Goal: Task Accomplishment & Management: Complete application form

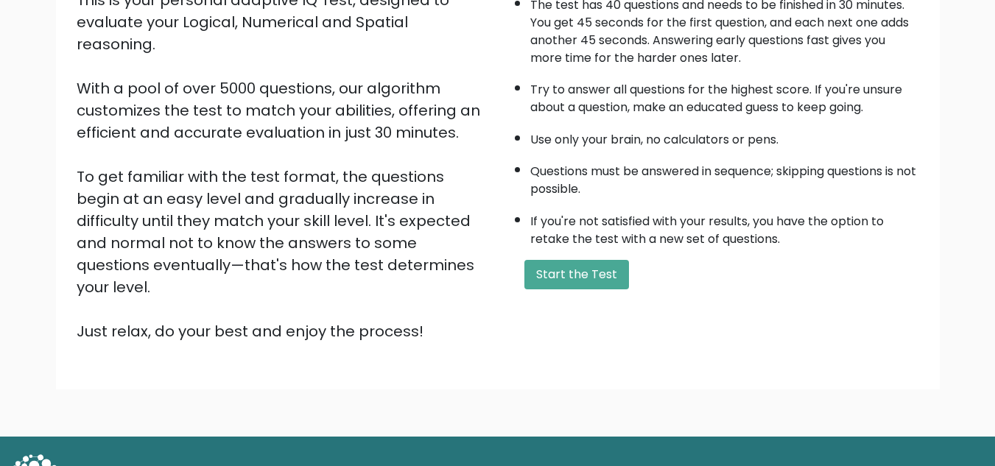
scroll to position [208, 0]
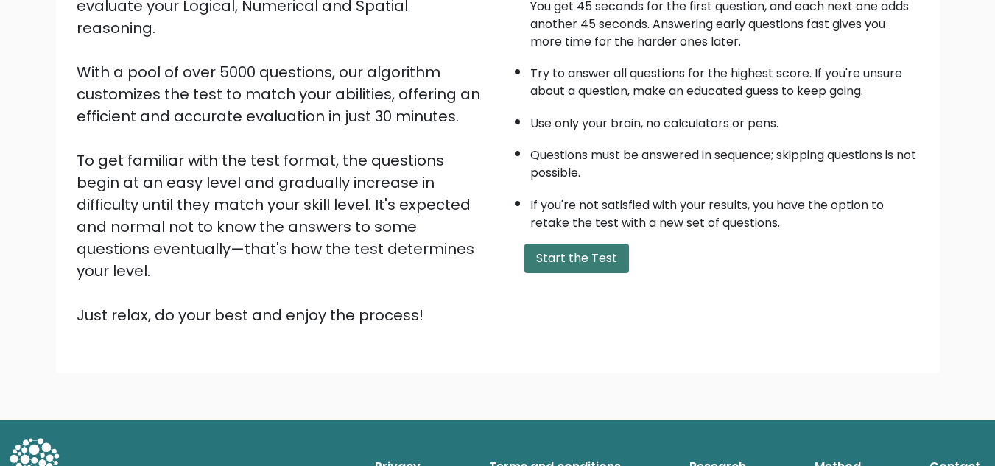
click at [578, 267] on button "Start the Test" at bounding box center [576, 258] width 105 height 29
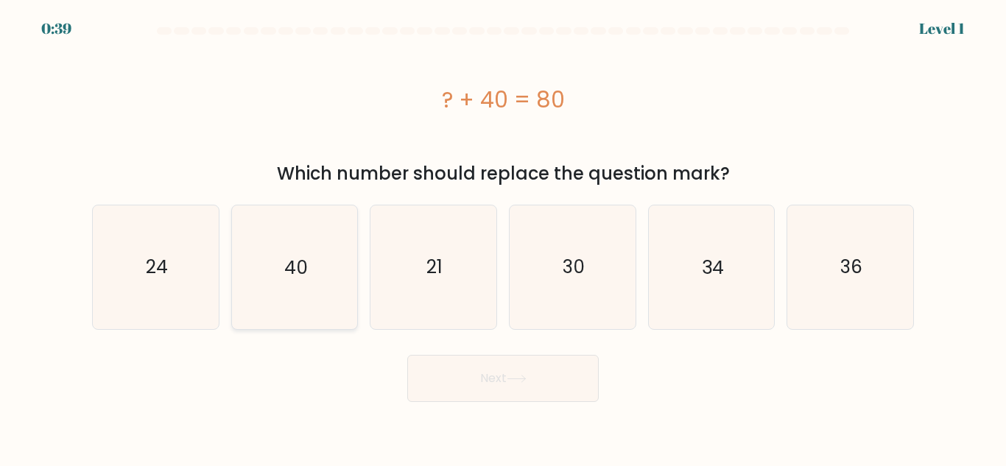
click at [337, 268] on icon "40" at bounding box center [294, 267] width 123 height 123
click at [503, 237] on input "b. 40" at bounding box center [503, 236] width 1 height 4
radio input "true"
click at [515, 399] on button "Next" at bounding box center [503, 378] width 192 height 47
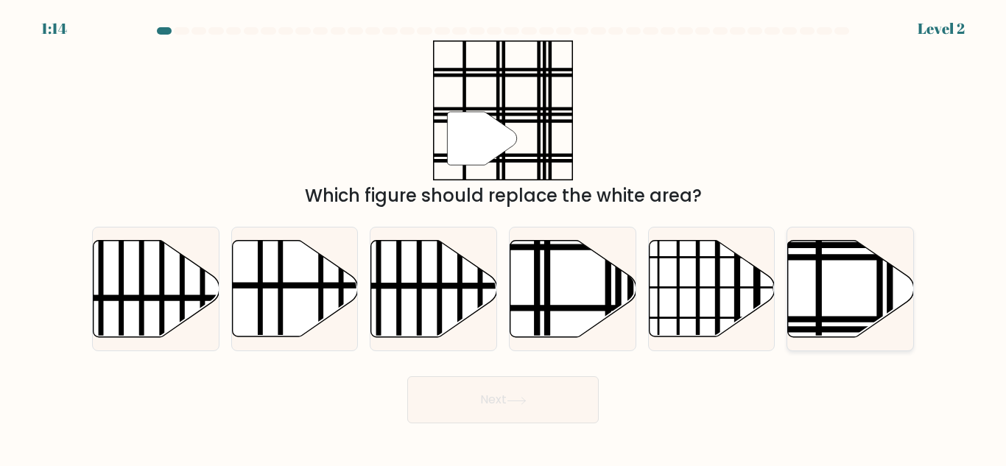
click at [827, 303] on icon at bounding box center [851, 289] width 126 height 97
click at [504, 237] on input "f." at bounding box center [503, 236] width 1 height 4
radio input "true"
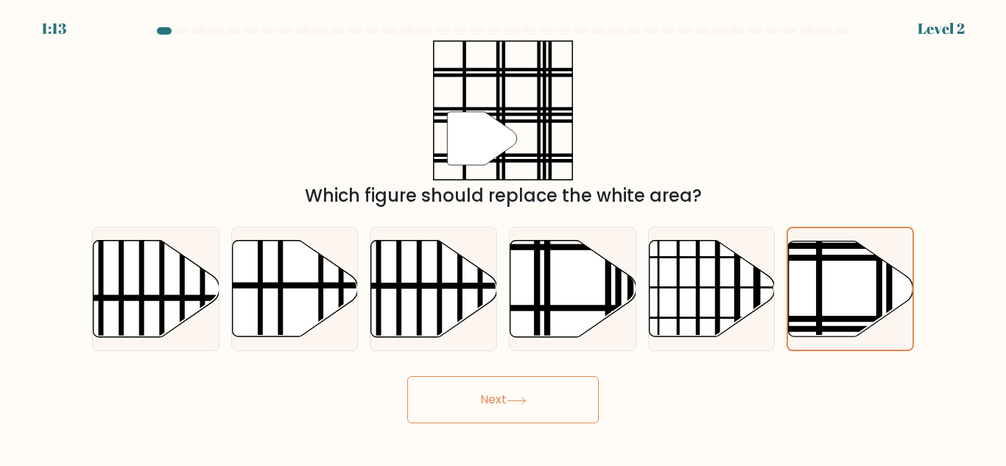
click at [553, 406] on button "Next" at bounding box center [503, 399] width 192 height 47
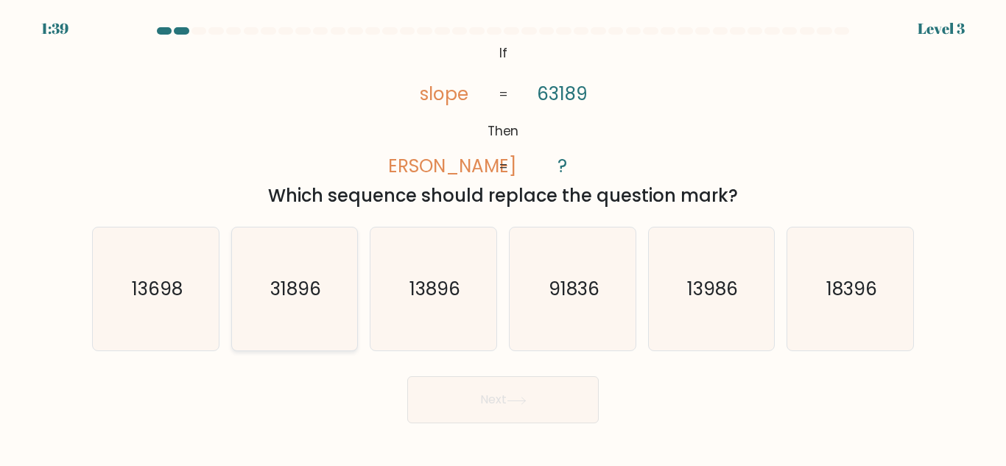
click at [315, 267] on icon "31896" at bounding box center [294, 289] width 123 height 123
click at [503, 237] on input "b. 31896" at bounding box center [503, 236] width 1 height 4
radio input "true"
click at [452, 389] on button "Next" at bounding box center [503, 399] width 192 height 47
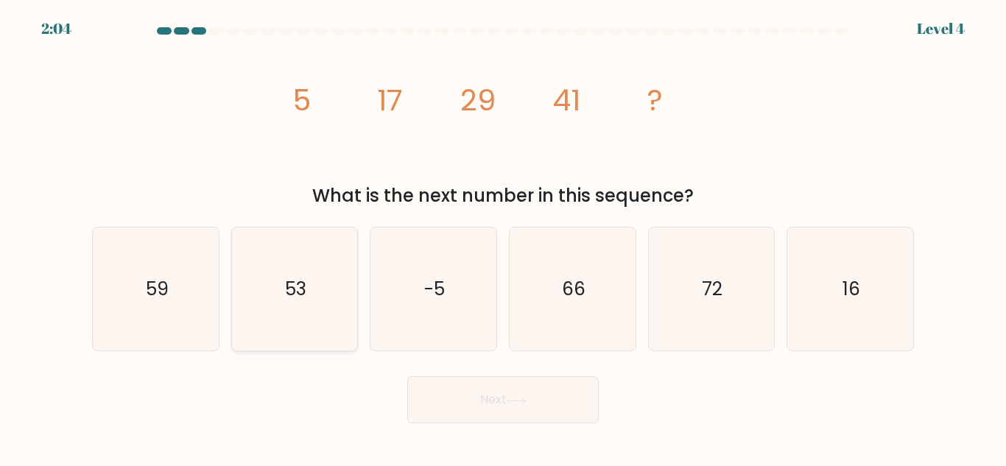
click at [316, 299] on icon "53" at bounding box center [294, 289] width 123 height 123
click at [503, 237] on input "b. 53" at bounding box center [503, 236] width 1 height 4
radio input "true"
click at [438, 387] on button "Next" at bounding box center [503, 399] width 192 height 47
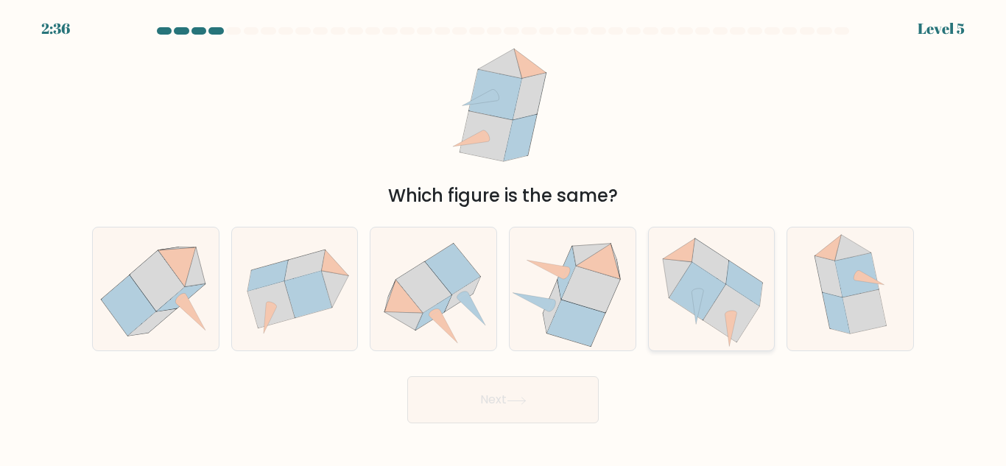
click at [702, 298] on icon at bounding box center [698, 308] width 12 height 33
click at [504, 237] on input "e." at bounding box center [503, 236] width 1 height 4
radio input "true"
click at [556, 385] on button "Next" at bounding box center [503, 399] width 192 height 47
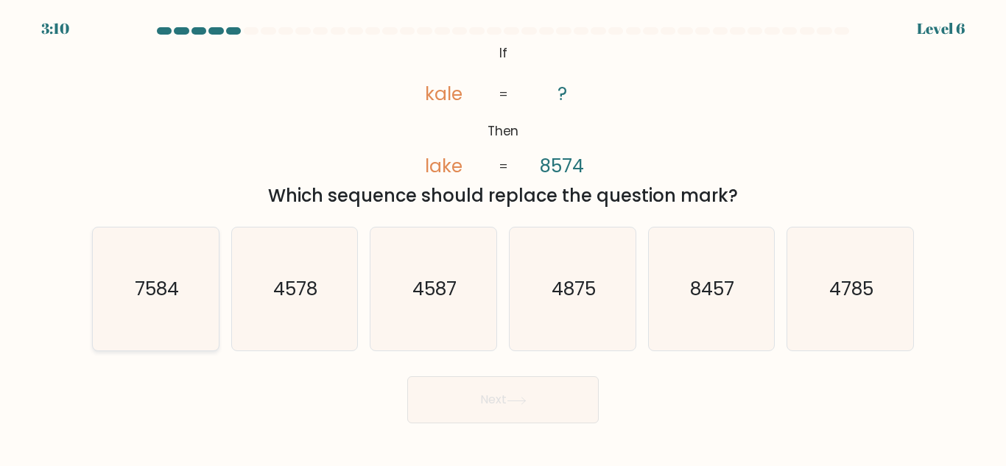
click at [162, 276] on text "7584" at bounding box center [157, 289] width 44 height 26
click at [503, 237] on input "a. 7584" at bounding box center [503, 236] width 1 height 4
radio input "true"
click at [449, 396] on button "Next" at bounding box center [503, 399] width 192 height 47
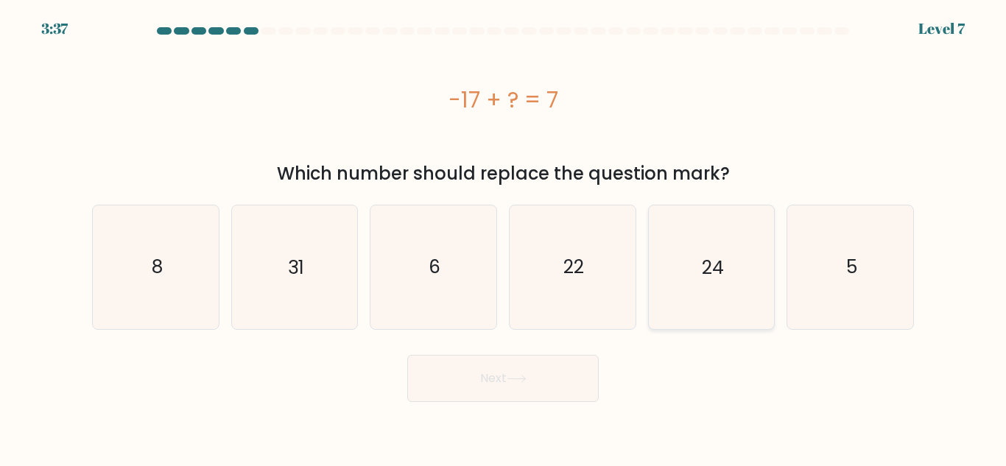
click at [690, 284] on icon "24" at bounding box center [711, 267] width 123 height 123
click at [504, 237] on input "e. 24" at bounding box center [503, 236] width 1 height 4
radio input "true"
click at [547, 377] on button "Next" at bounding box center [503, 378] width 192 height 47
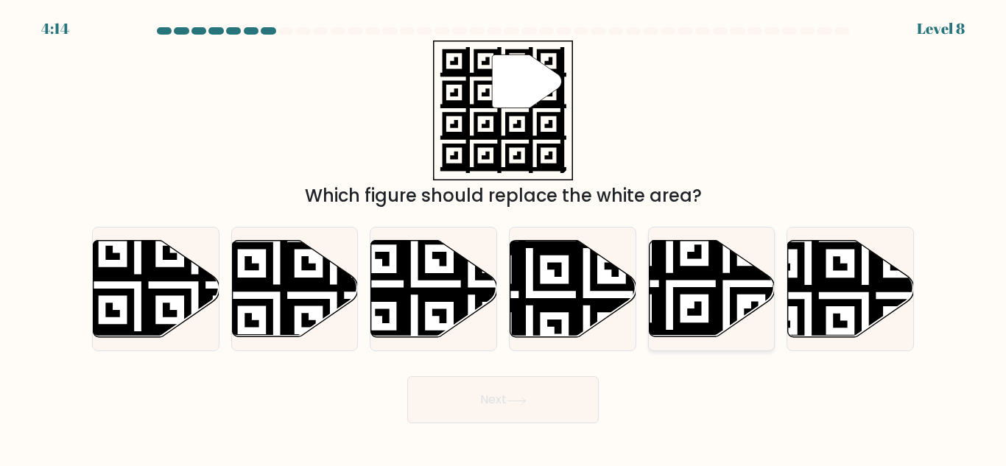
click at [689, 269] on icon at bounding box center [669, 341] width 228 height 228
click at [504, 237] on input "e." at bounding box center [503, 236] width 1 height 4
radio input "true"
click at [543, 404] on button "Next" at bounding box center [503, 399] width 192 height 47
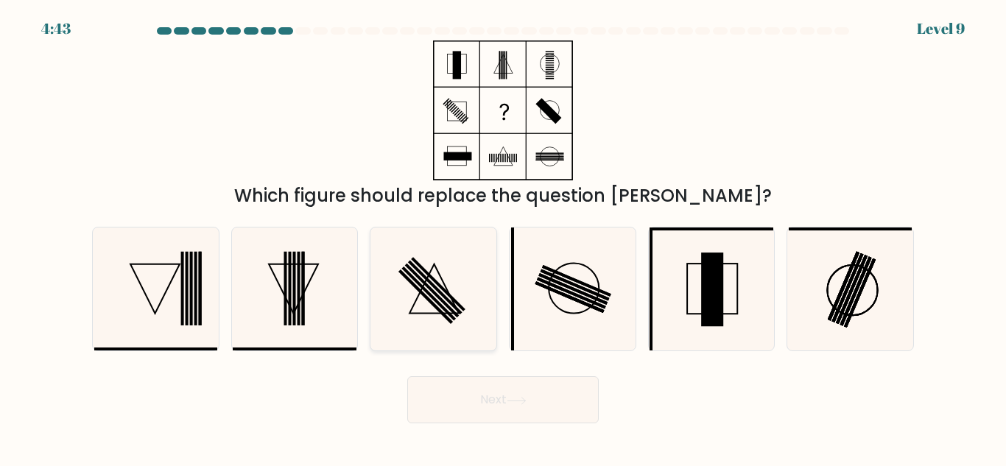
click at [457, 303] on rect at bounding box center [438, 284] width 55 height 55
click at [503, 237] on input "c." at bounding box center [503, 236] width 1 height 4
radio input "true"
click at [491, 413] on button "Next" at bounding box center [503, 399] width 192 height 47
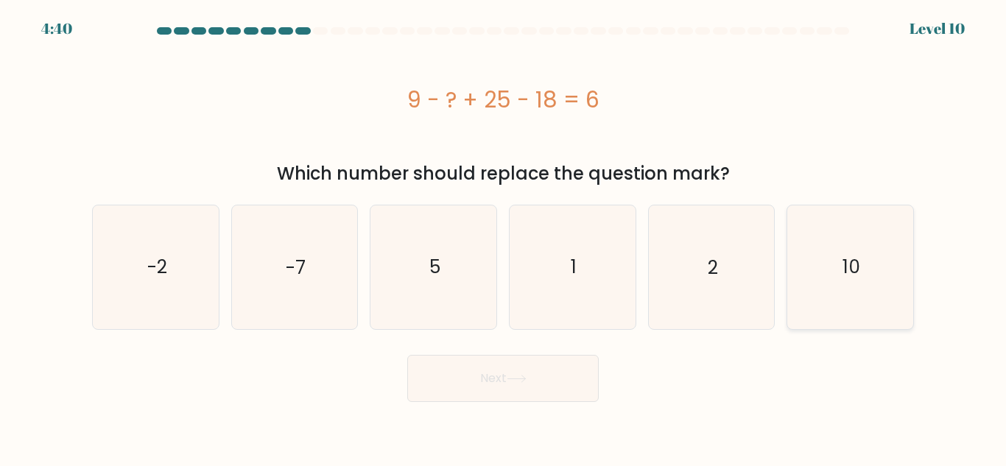
click at [910, 256] on icon "10" at bounding box center [850, 267] width 123 height 123
click at [504, 237] on input "f. 10" at bounding box center [503, 236] width 1 height 4
radio input "true"
click at [556, 377] on button "Next" at bounding box center [503, 378] width 192 height 47
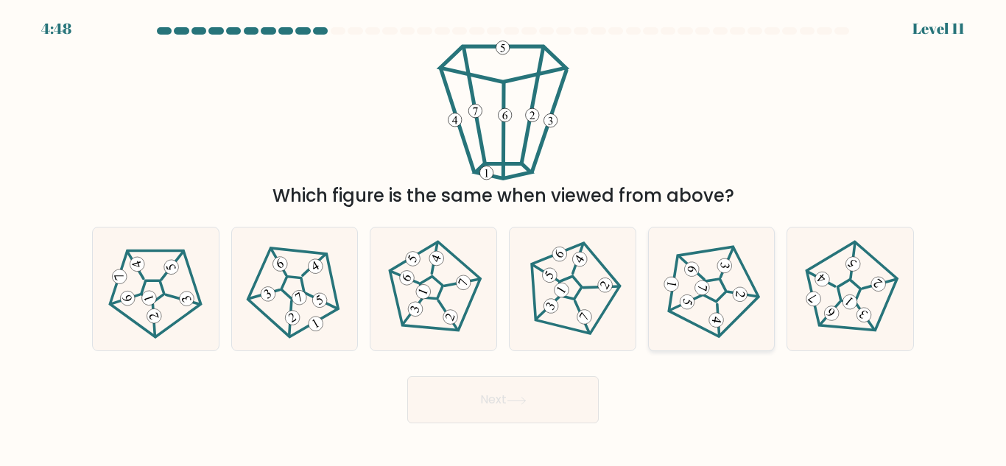
click at [719, 320] on icon at bounding box center [717, 319] width 10 height 7
click at [504, 237] on input "e." at bounding box center [503, 236] width 1 height 4
radio input "true"
click at [583, 399] on button "Next" at bounding box center [503, 399] width 192 height 47
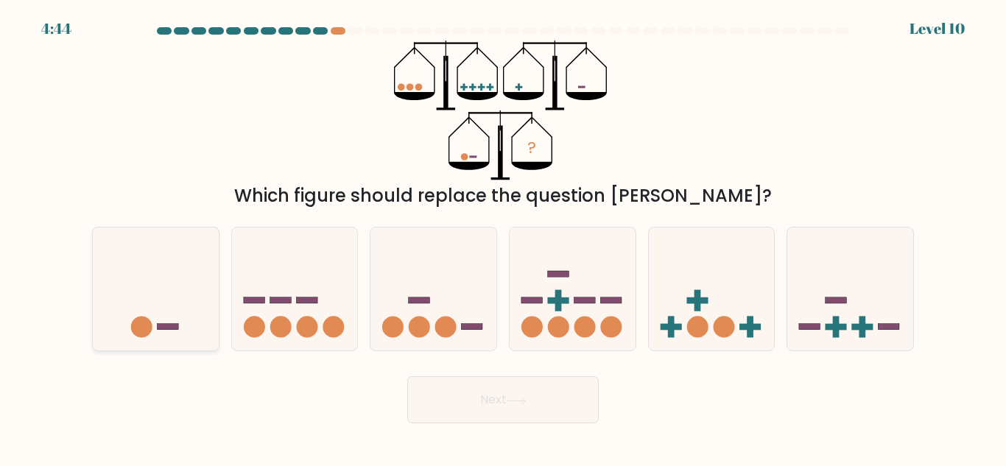
click at [155, 323] on icon at bounding box center [156, 289] width 126 height 104
click at [503, 237] on input "a." at bounding box center [503, 236] width 1 height 4
radio input "true"
click at [508, 407] on button "Next" at bounding box center [503, 399] width 192 height 47
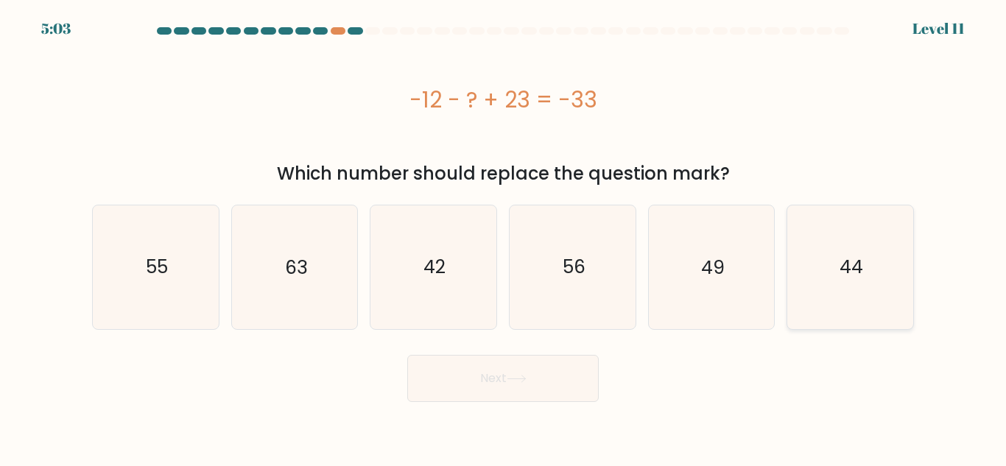
click at [838, 240] on icon "44" at bounding box center [850, 267] width 123 height 123
click at [504, 237] on input "f. 44" at bounding box center [503, 236] width 1 height 4
radio input "true"
click at [476, 389] on button "Next" at bounding box center [503, 378] width 192 height 47
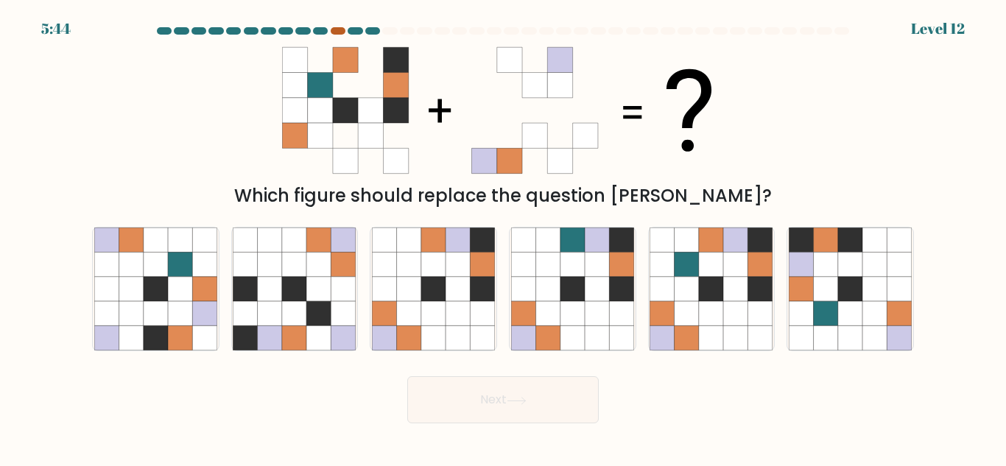
click at [333, 29] on div at bounding box center [338, 30] width 15 height 7
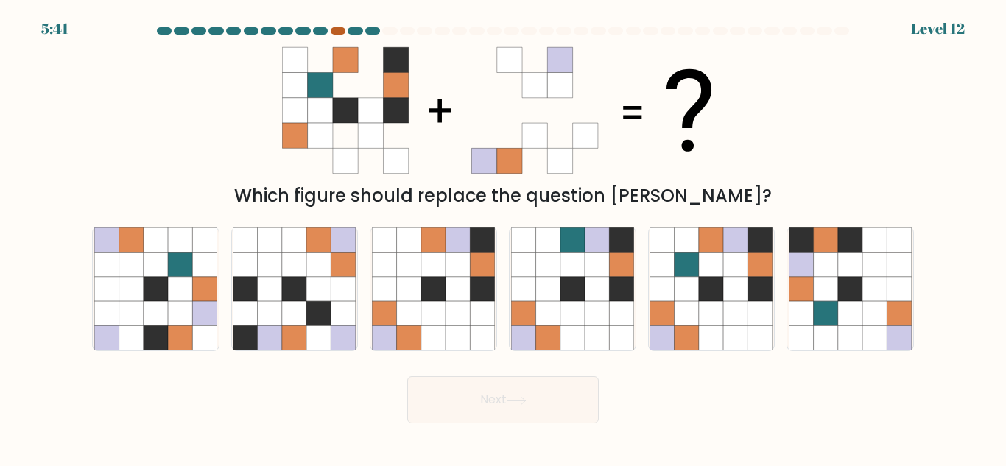
click at [341, 32] on div at bounding box center [338, 30] width 15 height 7
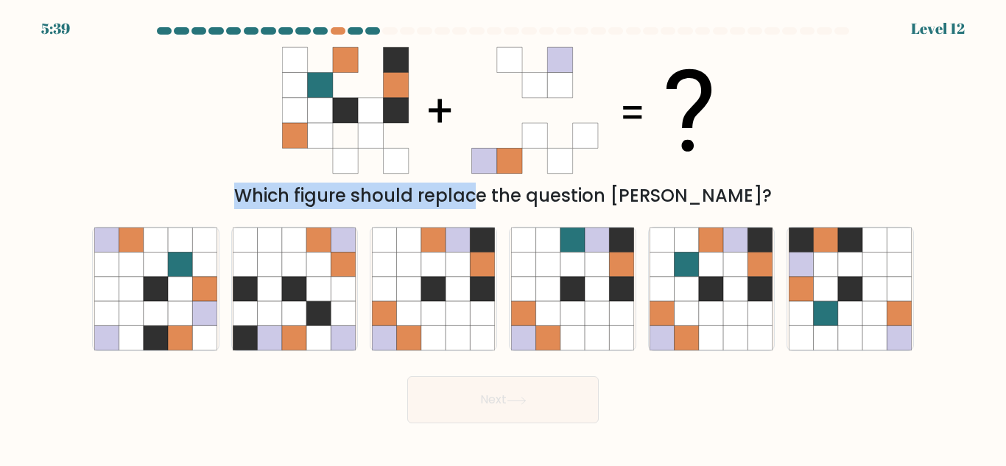
drag, startPoint x: 341, startPoint y: 32, endPoint x: 393, endPoint y: 213, distance: 187.7
click at [393, 213] on form at bounding box center [503, 225] width 1006 height 396
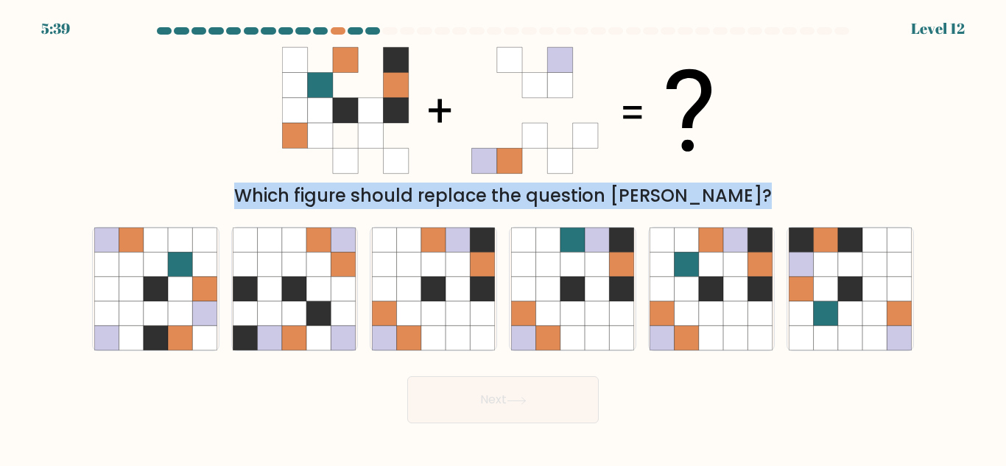
click at [393, 213] on form at bounding box center [503, 225] width 1006 height 396
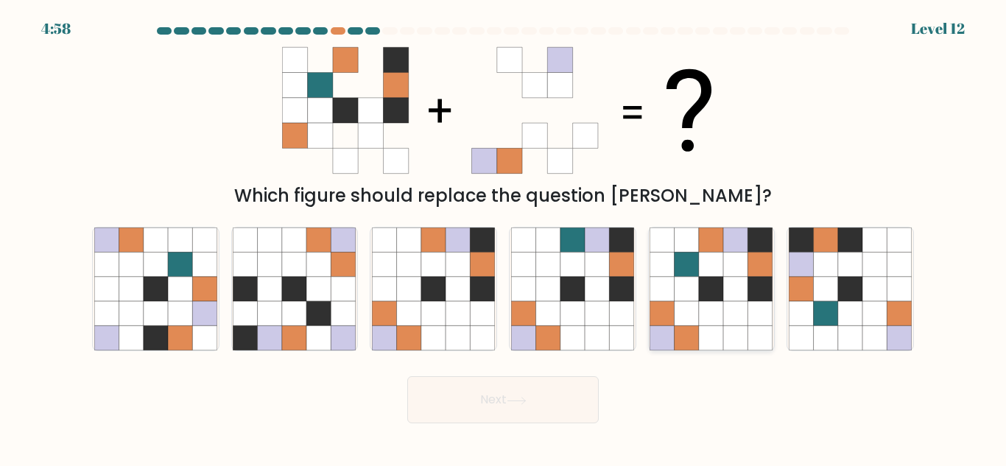
click at [686, 290] on icon at bounding box center [687, 289] width 24 height 24
click at [504, 237] on input "e." at bounding box center [503, 236] width 1 height 4
radio input "true"
click at [574, 394] on button "Next" at bounding box center [503, 399] width 192 height 47
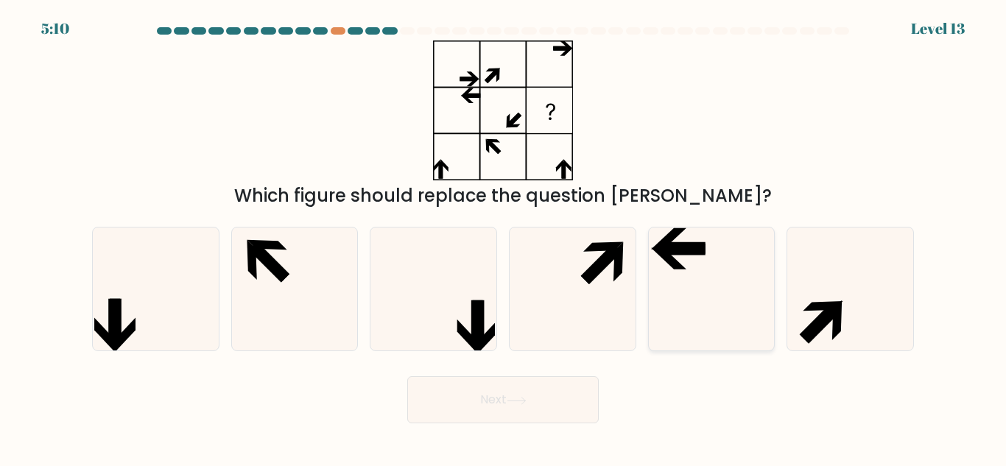
click at [689, 273] on icon at bounding box center [711, 289] width 123 height 123
click at [504, 237] on input "e." at bounding box center [503, 236] width 1 height 4
radio input "true"
click at [572, 390] on button "Next" at bounding box center [503, 399] width 192 height 47
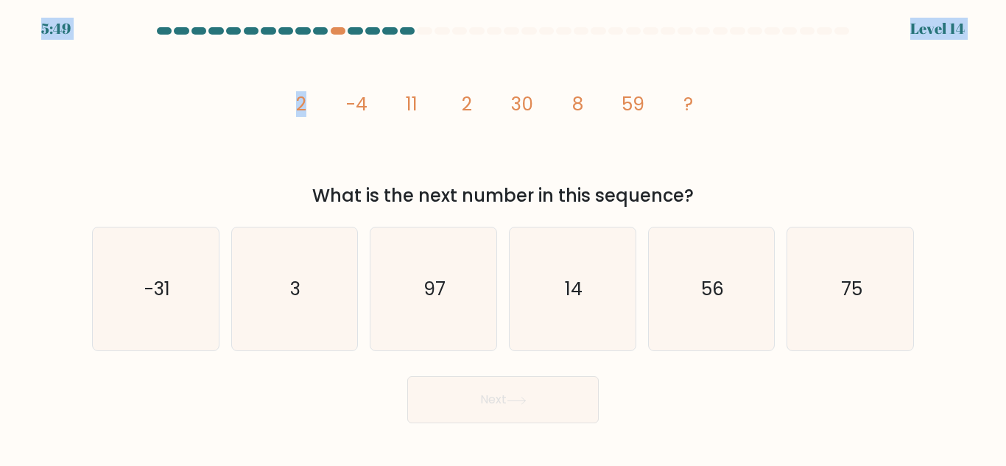
drag, startPoint x: 340, startPoint y: 25, endPoint x: 334, endPoint y: 55, distance: 30.6
click at [334, 55] on body "5:49 Level 14" at bounding box center [503, 233] width 1006 height 466
click at [357, 65] on icon "image/svg+xml 2 -4 11 2 30 8 59 ?" at bounding box center [503, 111] width 442 height 140
